Goal: Transaction & Acquisition: Purchase product/service

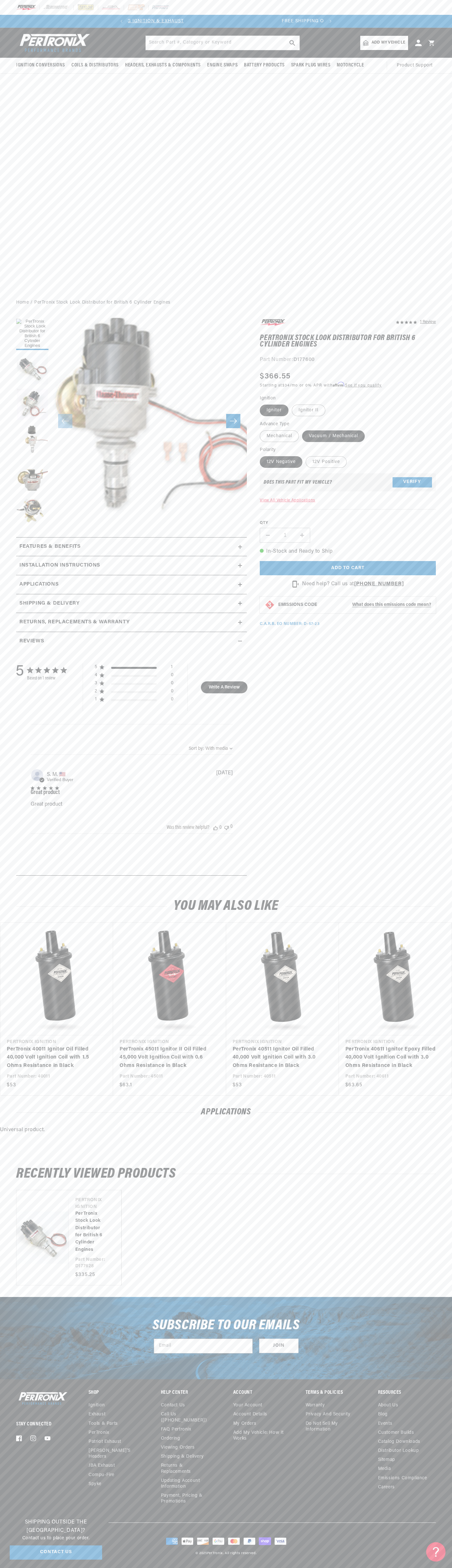
scroll to position [0, 196]
click at [17, 25] on slideshow-component "SHOP BEST SELLING IGNITION & EXHAUST FREE SHIPPING ON ORDERS OVER $109" at bounding box center [226, 21] width 452 height 13
click at [424, 706] on div "1 Review" at bounding box center [341, 600] width 189 height 565
click at [281, 1567] on html "Skip to content Your cart Your cart is empty Get the right parts the first time…" at bounding box center [226, 784] width 452 height 1568
click at [10, 1453] on div "Stay Connected Facebook Instagram YouTube Shop Ignition Exhaust" at bounding box center [226, 1456] width 452 height 132
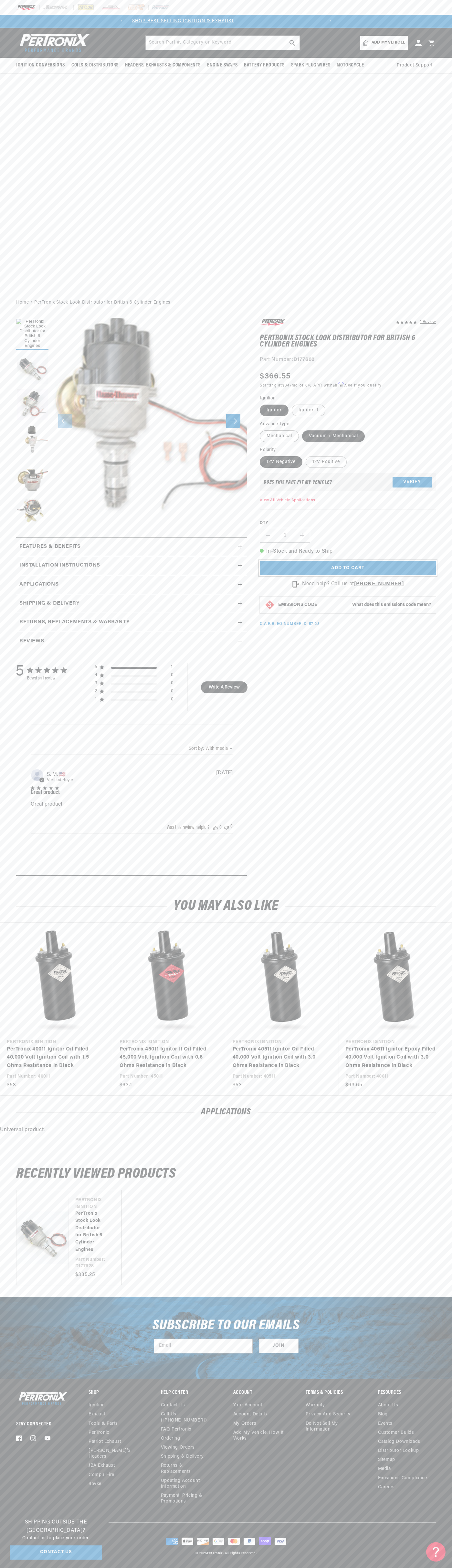
scroll to position [0, 196]
